Goal: Task Accomplishment & Management: Use online tool/utility

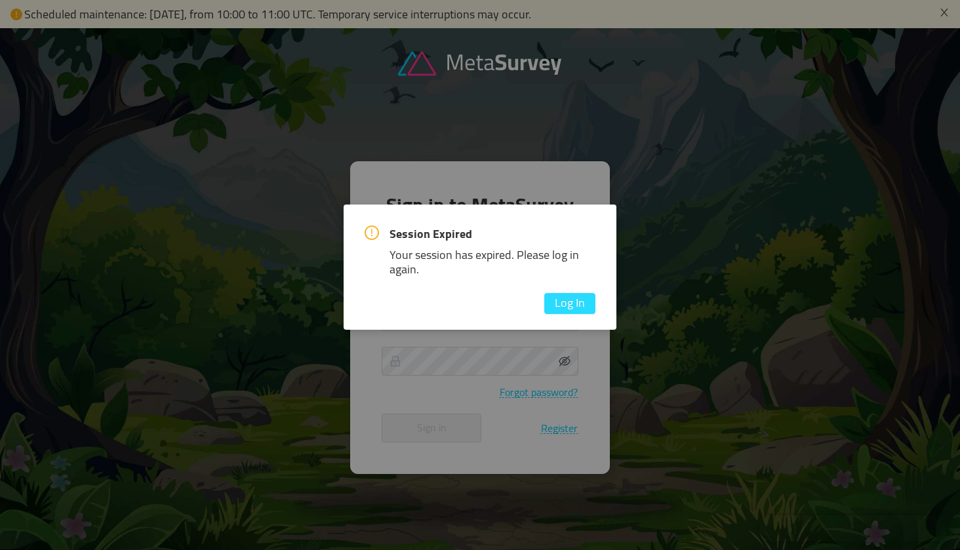
click at [566, 305] on button "Log In" at bounding box center [569, 303] width 51 height 21
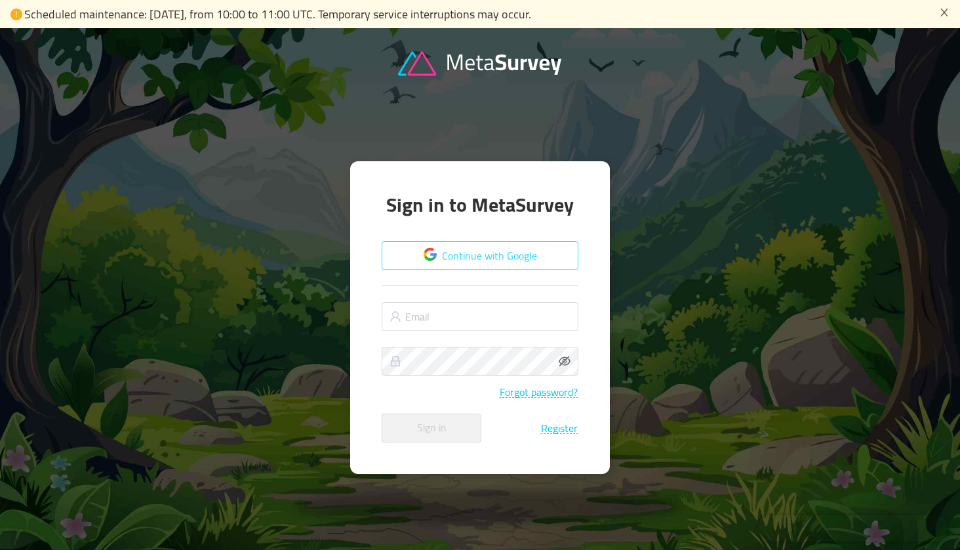
click at [490, 264] on button "Continue with Google" at bounding box center [480, 255] width 197 height 29
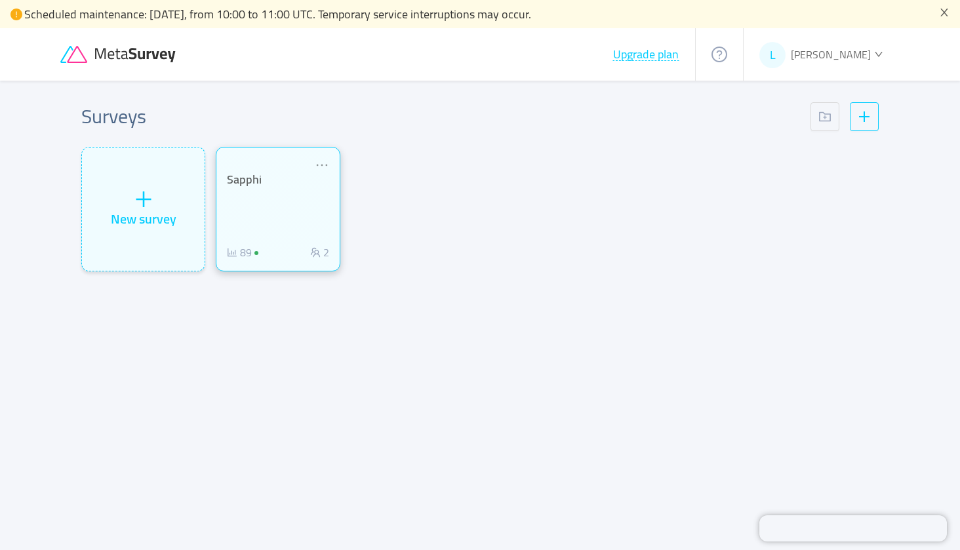
click at [259, 211] on div "Sapphi 89 2" at bounding box center [278, 216] width 102 height 88
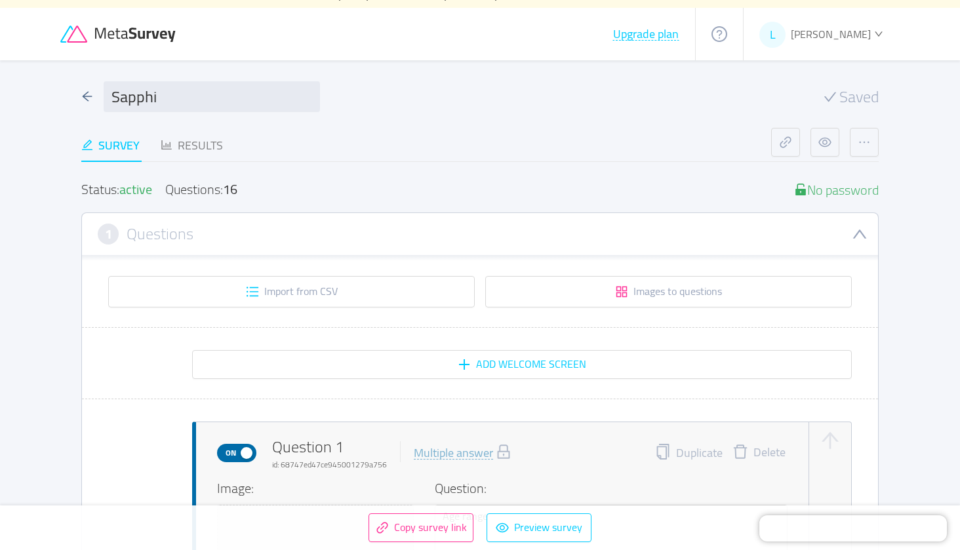
scroll to position [21, 0]
click at [201, 141] on div "Results" at bounding box center [192, 145] width 62 height 18
